Goal: Task Accomplishment & Management: Manage account settings

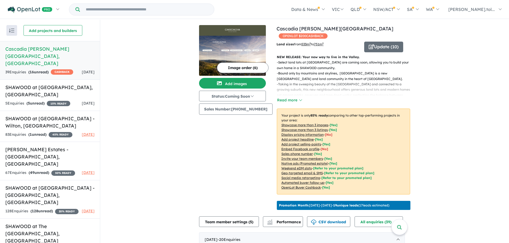
click at [385, 53] on div "Land sizes from 533 m 2 to 751 m 2 Update ( 10 ) NEW RELEASE: Your new way to l…" at bounding box center [344, 126] width 134 height 169
click at [380, 48] on button "Update ( 10 )" at bounding box center [383, 47] width 39 height 11
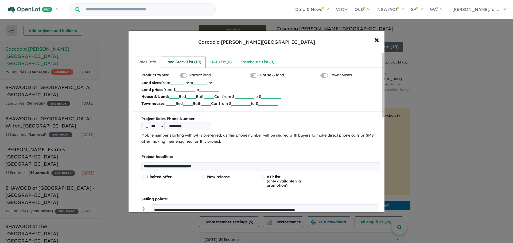
click at [197, 66] on link "Land Stock List ( 10 )" at bounding box center [183, 62] width 45 height 11
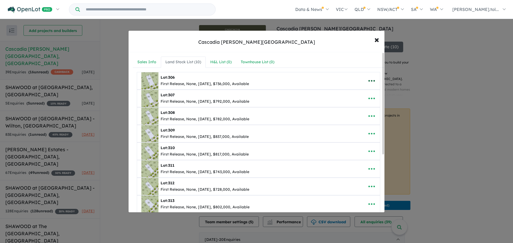
click at [373, 83] on icon "button" at bounding box center [372, 81] width 8 height 8
click at [366, 92] on link "Edit" at bounding box center [360, 94] width 40 height 12
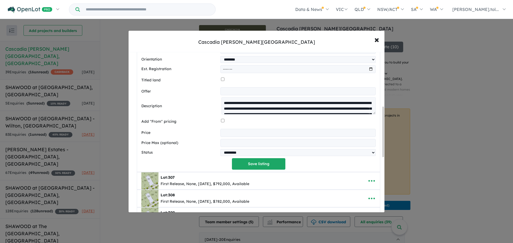
scroll to position [173, 0]
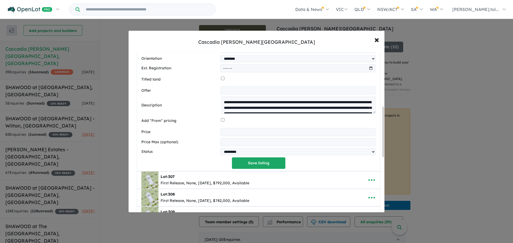
click at [245, 134] on input "*********" at bounding box center [297, 132] width 155 height 8
type input "******"
click at [262, 161] on button "Save listing" at bounding box center [258, 163] width 53 height 11
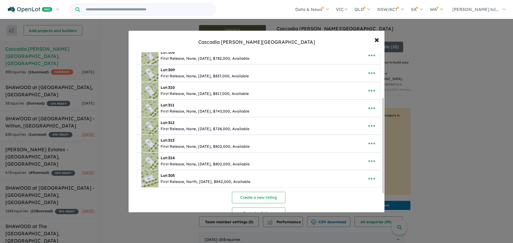
scroll to position [108, 0]
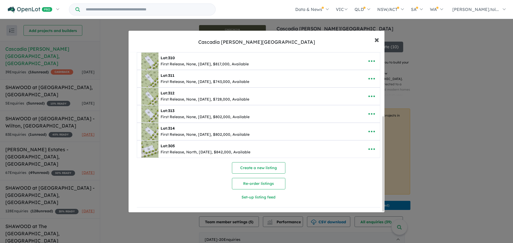
click at [376, 42] on span "×" at bounding box center [376, 39] width 5 height 11
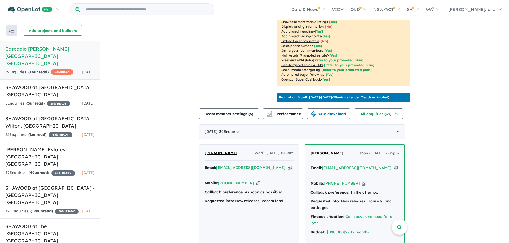
scroll to position [0, 0]
